Goal: Navigation & Orientation: Find specific page/section

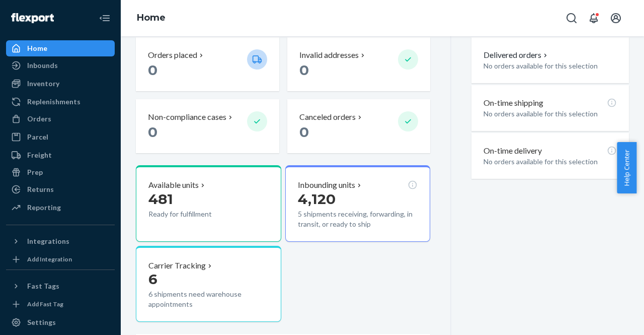
scroll to position [265, 0]
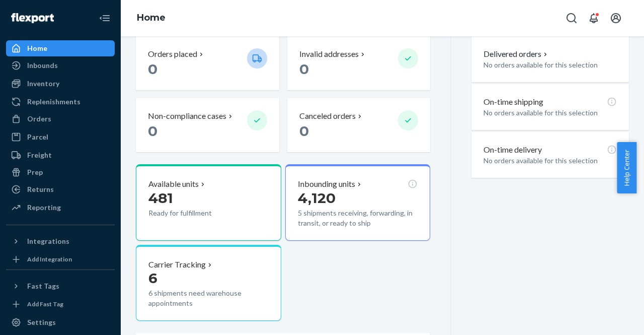
click at [369, 194] on p "4,120" at bounding box center [358, 198] width 120 height 18
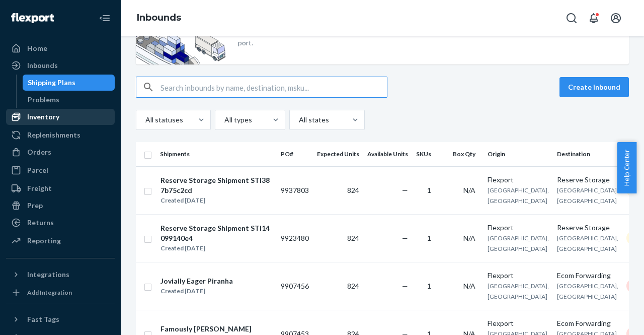
click at [60, 113] on div "Inventory" at bounding box center [60, 117] width 107 height 14
